Goal: Entertainment & Leisure: Consume media (video, audio)

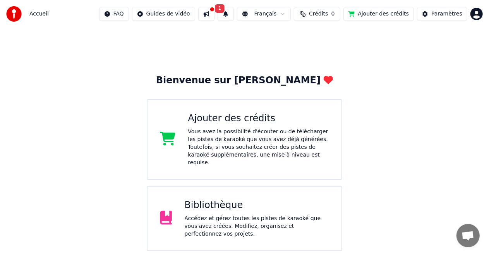
click at [218, 214] on div "Accédez et gérez toutes les pistes de karaoké que vous avez créées. Modifiez, o…" at bounding box center [256, 225] width 145 height 23
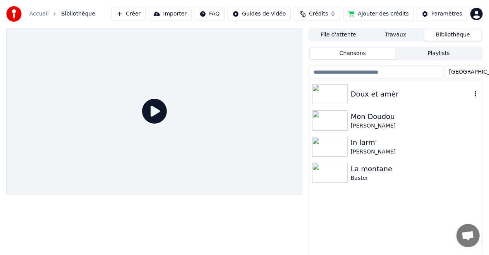
click at [376, 95] on div "Doux et amèr" at bounding box center [411, 94] width 121 height 11
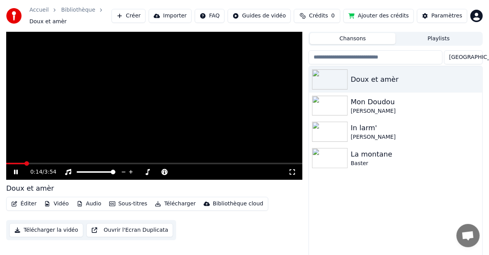
scroll to position [21, 0]
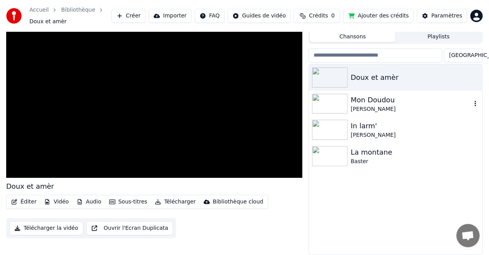
click at [336, 103] on img at bounding box center [330, 104] width 36 height 20
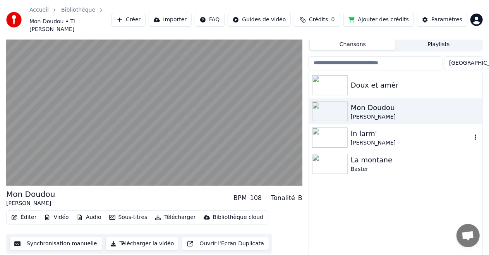
click at [378, 139] on div "[PERSON_NAME]" at bounding box center [411, 143] width 121 height 8
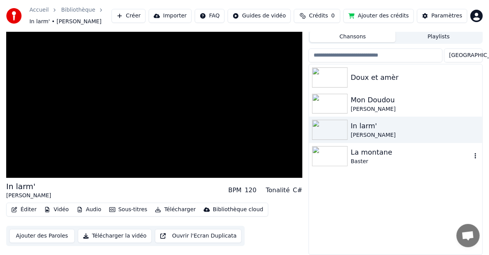
click at [372, 159] on div "Baster" at bounding box center [411, 162] width 121 height 8
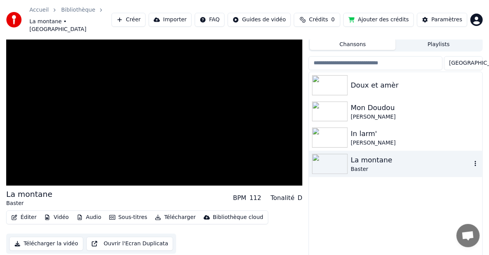
click at [372, 165] on div "Baster" at bounding box center [411, 169] width 121 height 8
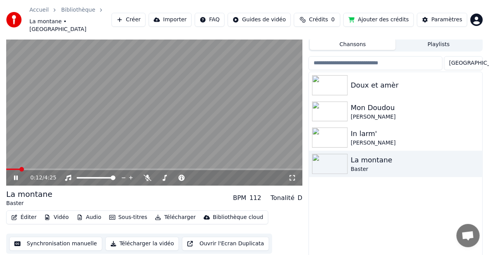
click at [20, 168] on span at bounding box center [154, 169] width 296 height 2
click at [43, 168] on span at bounding box center [154, 169] width 296 height 2
click at [81, 160] on video at bounding box center [154, 102] width 296 height 166
click at [80, 167] on span at bounding box center [81, 169] width 5 height 5
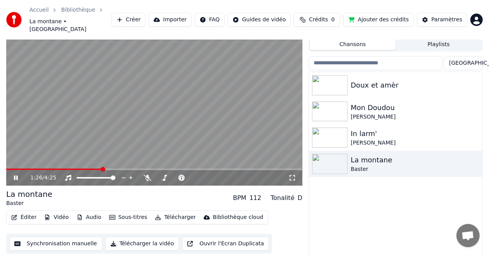
click at [105, 169] on span at bounding box center [103, 169] width 5 height 5
drag, startPoint x: 489, startPoint y: 119, endPoint x: 495, endPoint y: 157, distance: 38.5
click at [489, 157] on html "Accueil Bibliothèque La montane • Baster Créer Importer FAQ Guides de vidéo Cré…" at bounding box center [244, 106] width 489 height 255
